Goal: Find specific page/section: Find specific page/section

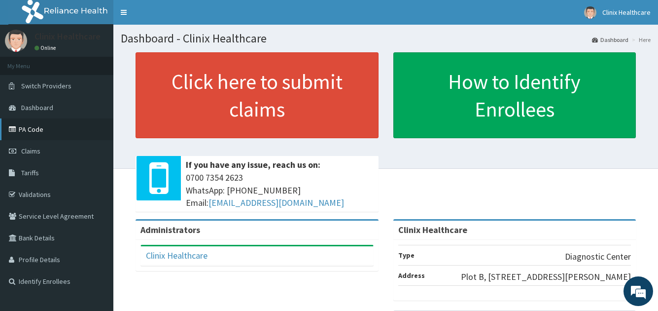
click at [39, 131] on link "PA Code" at bounding box center [56, 129] width 113 height 22
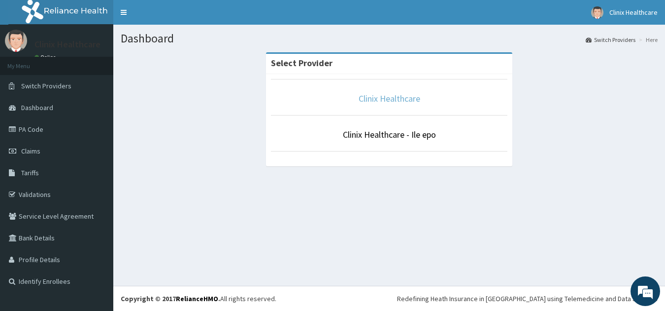
click at [379, 101] on link "Clinix Healthcare" at bounding box center [390, 98] width 62 height 11
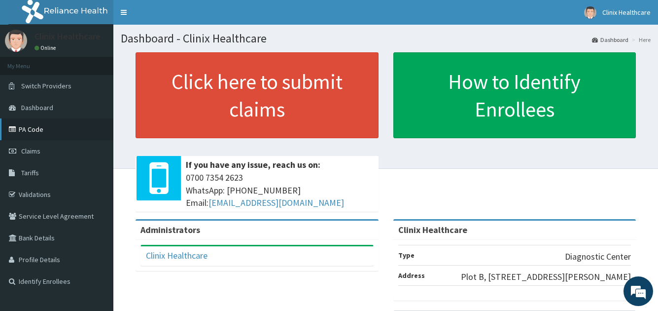
click at [46, 126] on link "PA Code" at bounding box center [56, 129] width 113 height 22
